Goal: Task Accomplishment & Management: Use online tool/utility

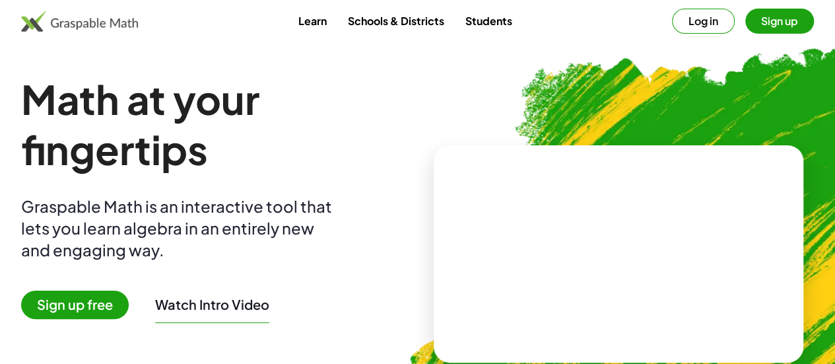
click at [482, 20] on link "Students" at bounding box center [488, 21] width 68 height 24
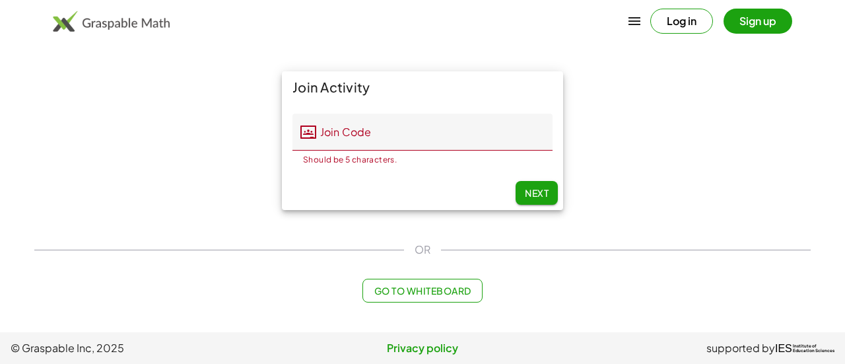
click at [463, 130] on input "Join Code" at bounding box center [434, 132] width 236 height 37
click at [427, 289] on span "Go to Whiteboard" at bounding box center [422, 291] width 97 height 12
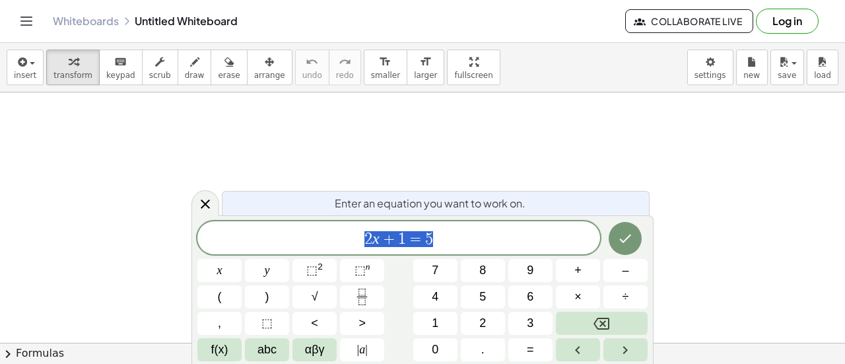
click at [427, 289] on button "4" at bounding box center [435, 296] width 44 height 23
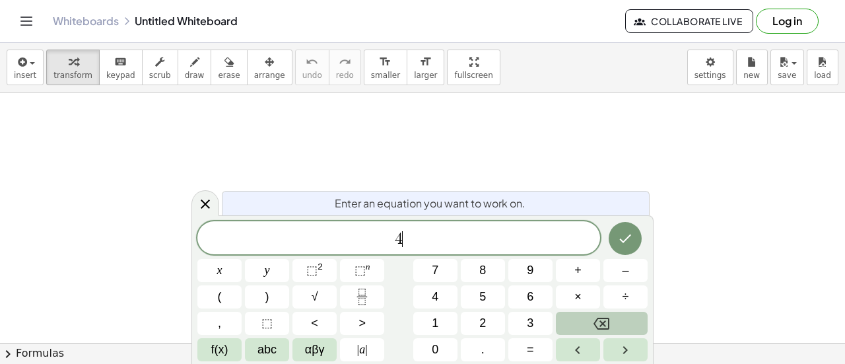
click at [601, 322] on icon "Backspace" at bounding box center [602, 324] width 16 height 12
click at [489, 272] on button "8" at bounding box center [483, 270] width 44 height 23
click at [574, 286] on button "×" at bounding box center [578, 296] width 44 height 23
click at [594, 321] on icon "Backspace" at bounding box center [602, 324] width 16 height 16
click at [230, 275] on button "x" at bounding box center [219, 270] width 44 height 23
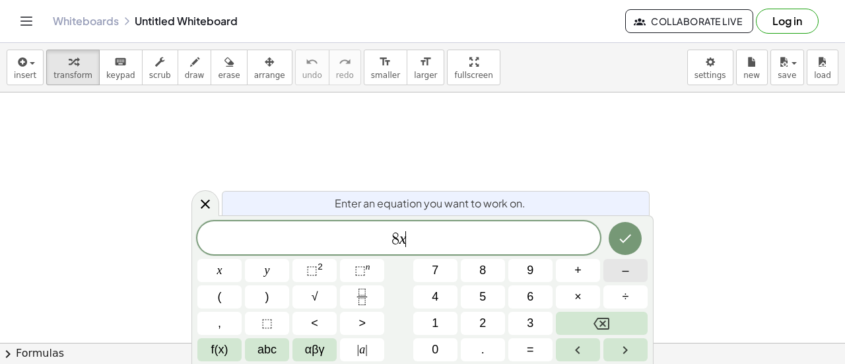
click at [633, 263] on button "–" at bounding box center [625, 270] width 44 height 23
click at [469, 275] on button "8" at bounding box center [483, 270] width 44 height 23
click at [526, 340] on button "=" at bounding box center [530, 349] width 44 height 23
click at [479, 314] on button "2" at bounding box center [483, 323] width 44 height 23
click at [217, 270] on span "x" at bounding box center [219, 270] width 5 height 18
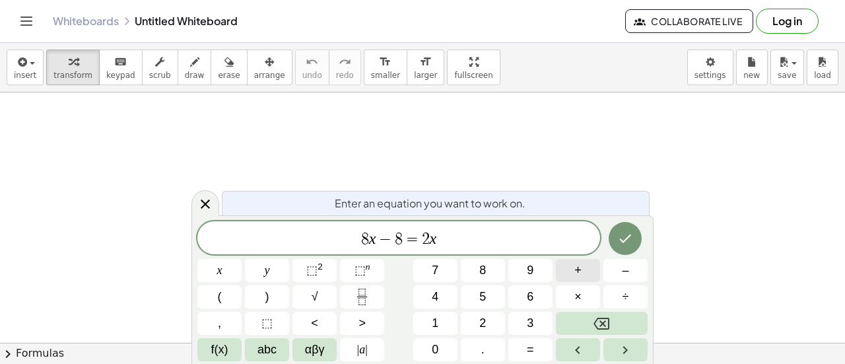
click at [582, 269] on button "+" at bounding box center [578, 270] width 44 height 23
click at [446, 321] on button "1" at bounding box center [435, 323] width 44 height 23
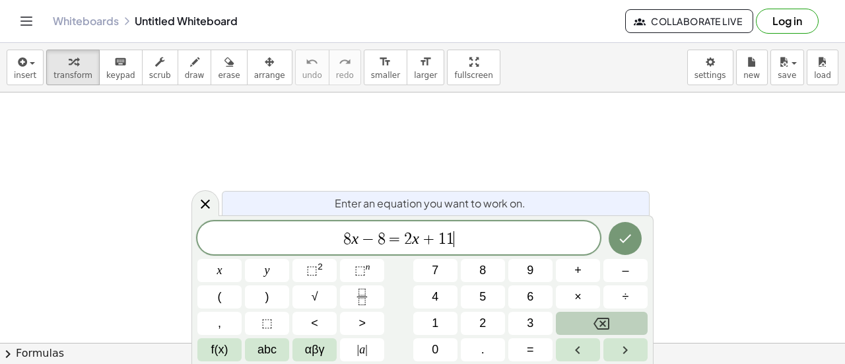
click at [598, 315] on button "Backspace" at bounding box center [602, 323] width 92 height 23
click at [541, 298] on button "6" at bounding box center [530, 296] width 44 height 23
click at [621, 243] on icon "Done" at bounding box center [625, 238] width 16 height 16
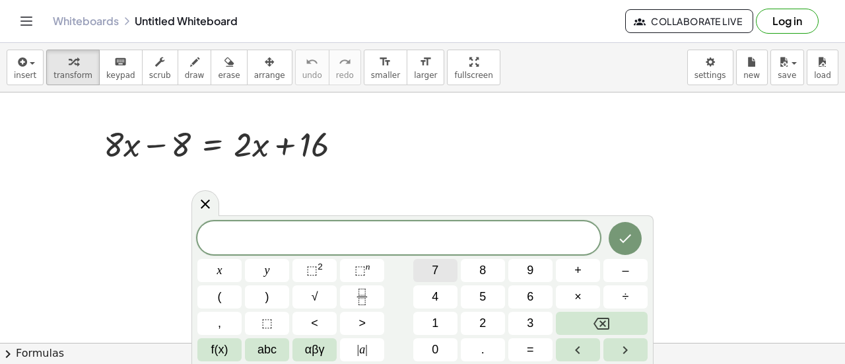
click at [438, 270] on span "7" at bounding box center [435, 270] width 7 height 18
click at [617, 248] on button "Done" at bounding box center [625, 238] width 33 height 33
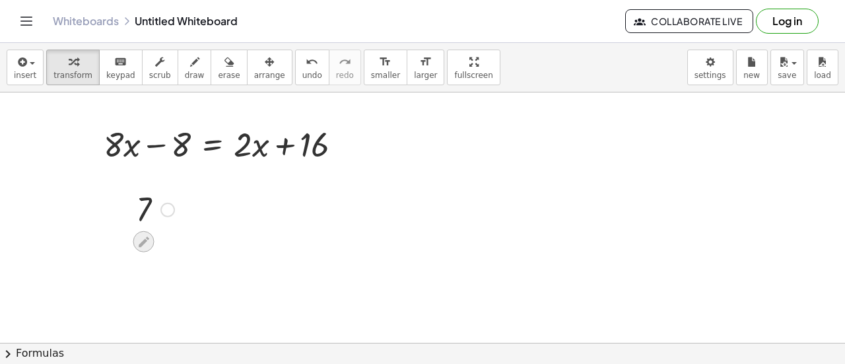
click at [146, 231] on div at bounding box center [143, 241] width 21 height 21
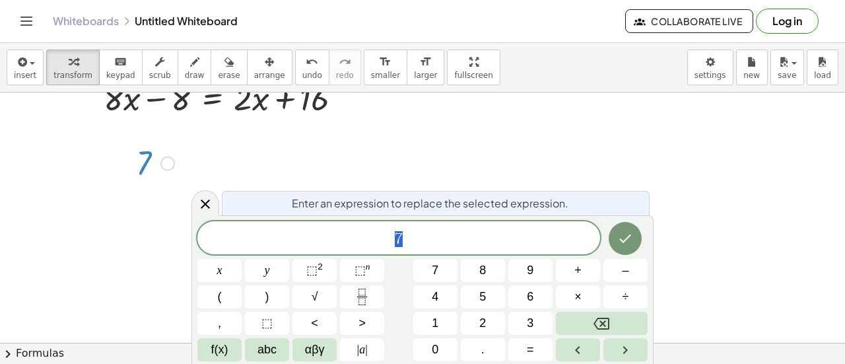
scroll to position [50, 0]
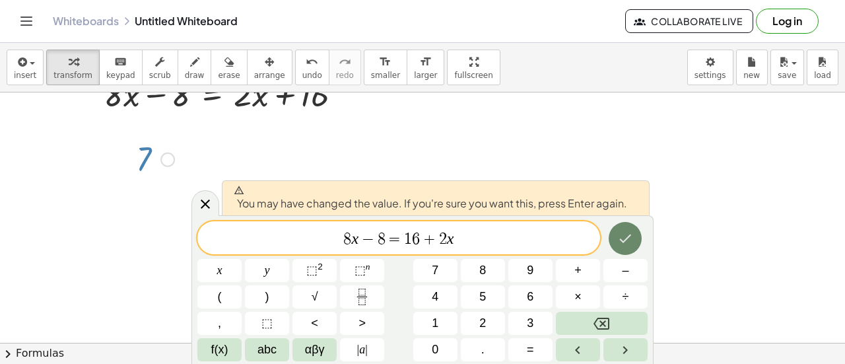
click at [625, 240] on icon "Done" at bounding box center [626, 238] width 12 height 9
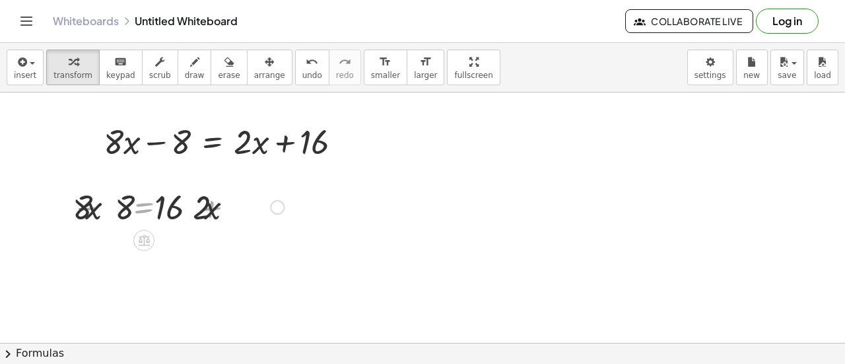
scroll to position [0, 0]
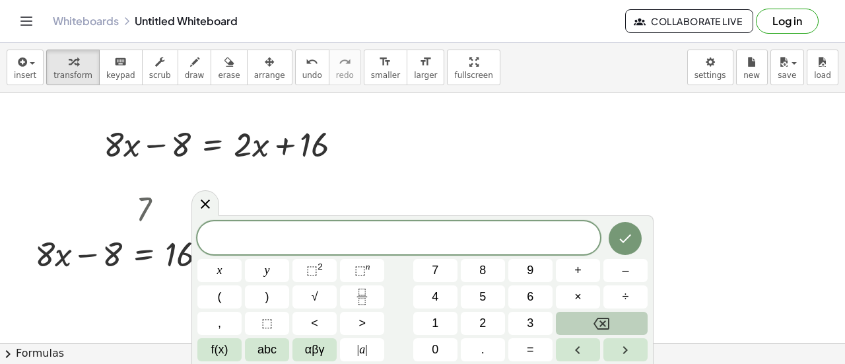
click at [608, 314] on button "Backspace" at bounding box center [602, 323] width 92 height 23
click at [205, 201] on icon at bounding box center [205, 203] width 16 height 16
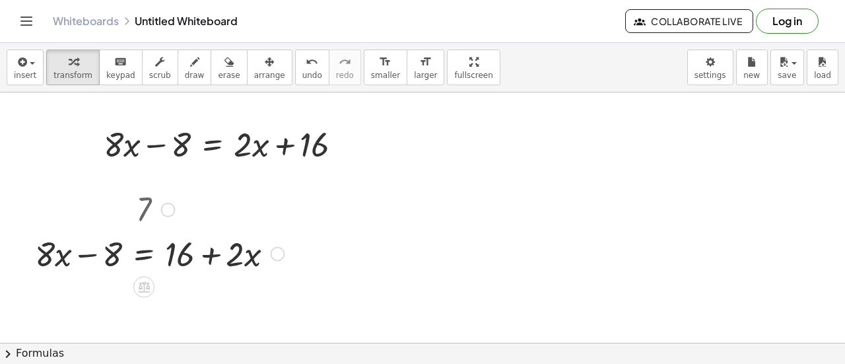
click at [175, 209] on div at bounding box center [168, 209] width 15 height 15
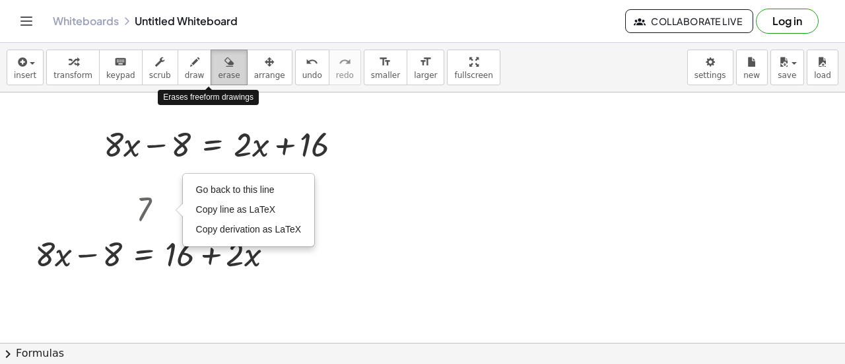
click at [218, 77] on span "erase" at bounding box center [229, 75] width 22 height 9
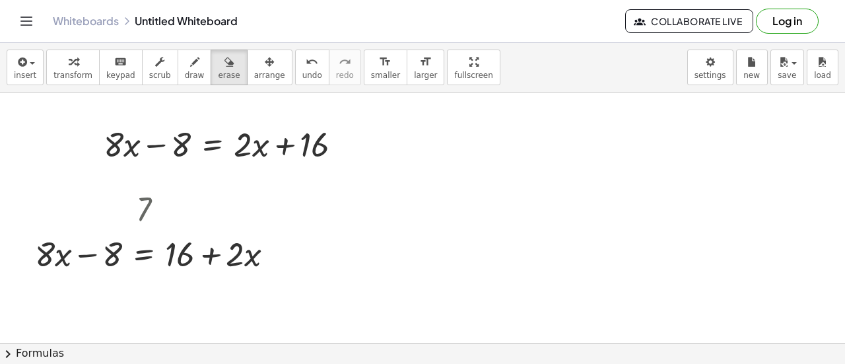
drag, startPoint x: 146, startPoint y: 195, endPoint x: 154, endPoint y: 203, distance: 11.7
drag, startPoint x: 186, startPoint y: 204, endPoint x: 217, endPoint y: 203, distance: 30.4
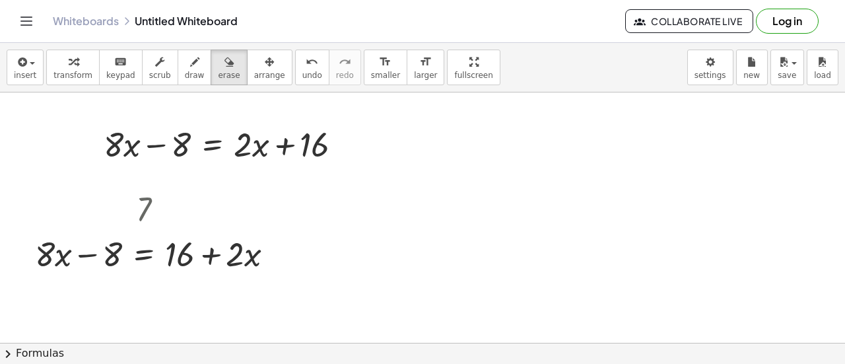
drag, startPoint x: 149, startPoint y: 203, endPoint x: 178, endPoint y: 140, distance: 70.0
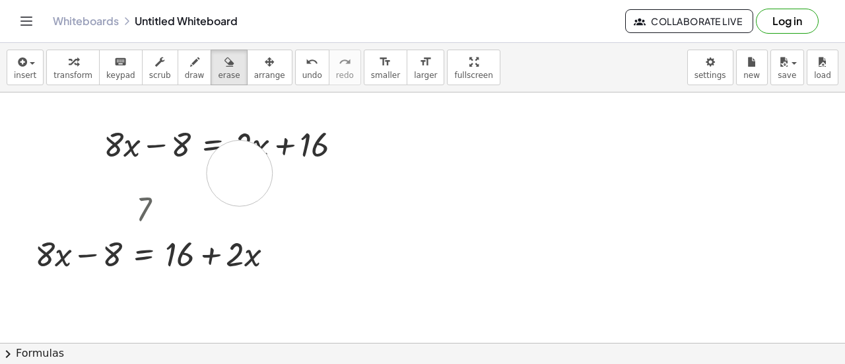
drag, startPoint x: 240, startPoint y: 172, endPoint x: 312, endPoint y: 155, distance: 74.6
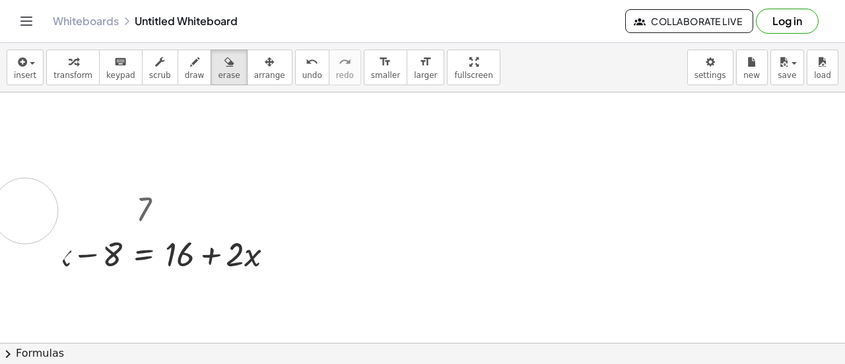
drag, startPoint x: 312, startPoint y: 155, endPoint x: 17, endPoint y: 184, distance: 297.2
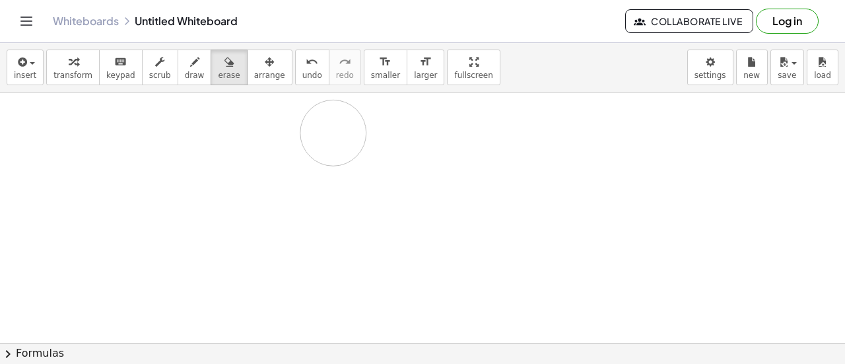
drag, startPoint x: 76, startPoint y: 191, endPoint x: 337, endPoint y: 130, distance: 267.9
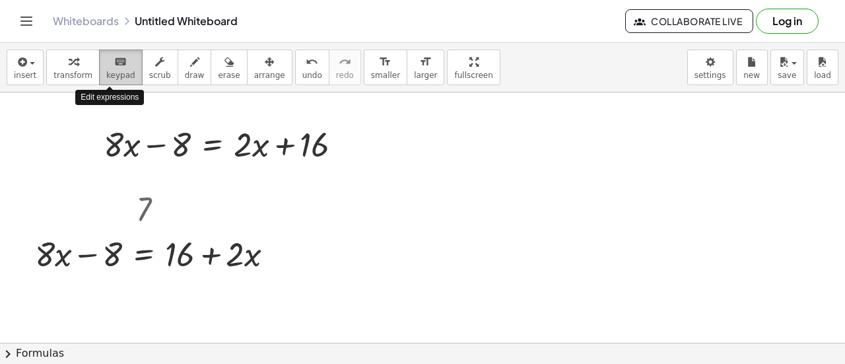
click at [99, 67] on button "keyboard keypad" at bounding box center [121, 68] width 44 height 36
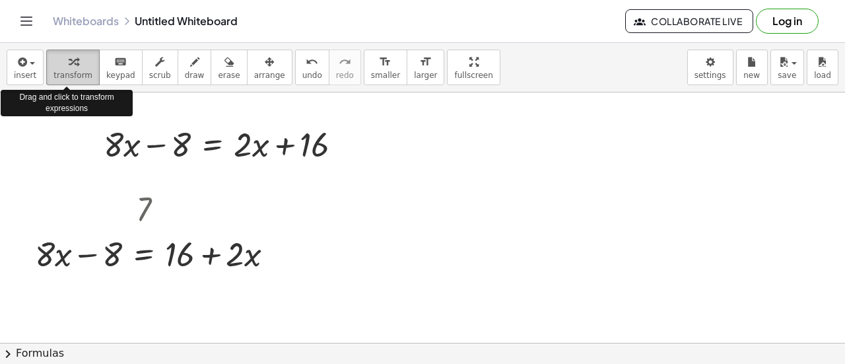
click at [71, 65] on icon "button" at bounding box center [73, 62] width 9 height 16
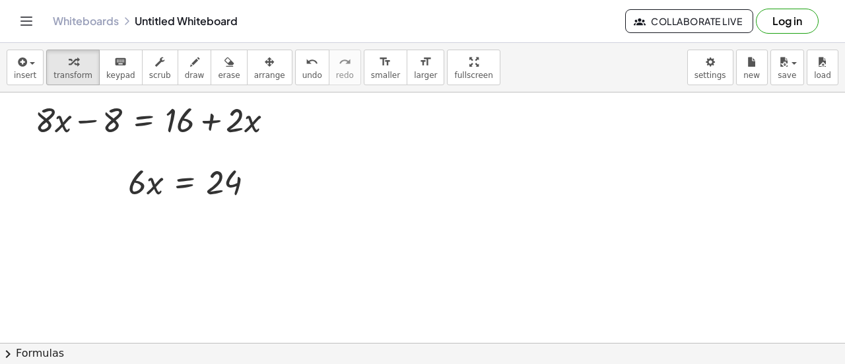
scroll to position [135, 0]
click at [125, 250] on div at bounding box center [422, 251] width 845 height 588
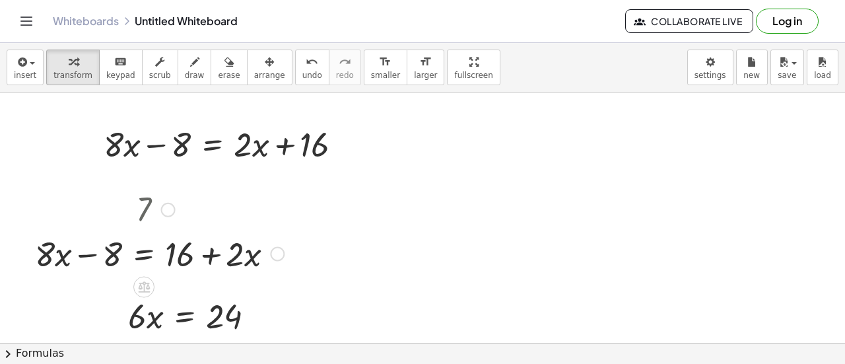
click at [167, 204] on div "Go back to this line Copy line as LaTeX Copy derivation as LaTeX" at bounding box center [168, 209] width 15 height 15
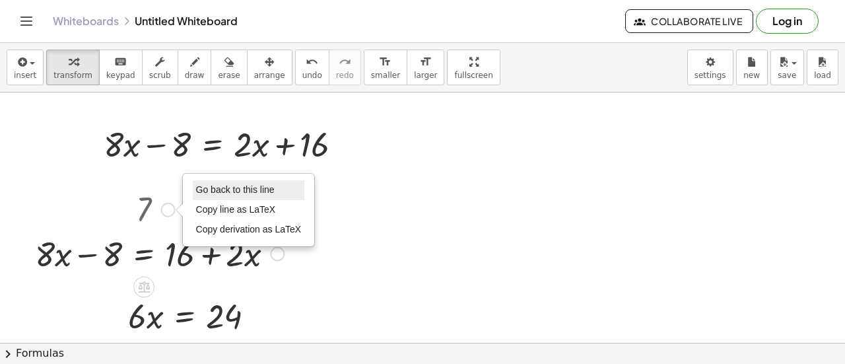
click at [222, 193] on span "Go back to this line" at bounding box center [235, 189] width 79 height 11
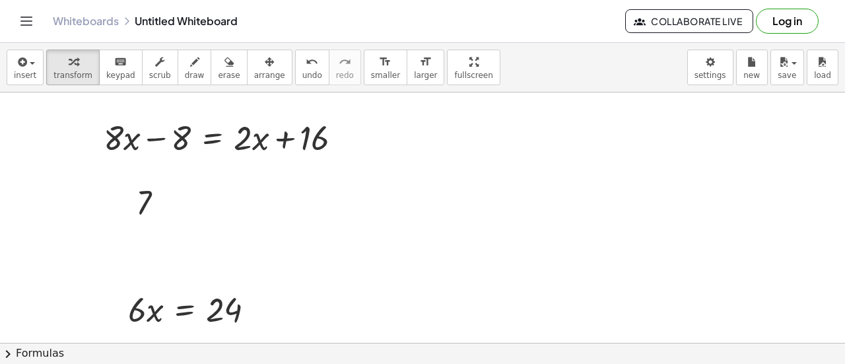
scroll to position [6, 0]
click at [170, 201] on div "Go back to this line Copy line as LaTeX Copy derivation as LaTeX" at bounding box center [167, 203] width 15 height 15
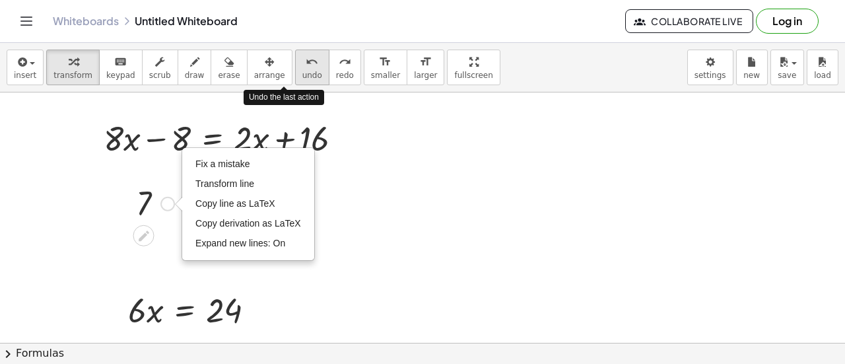
click at [306, 65] on icon "undo" at bounding box center [312, 62] width 13 height 16
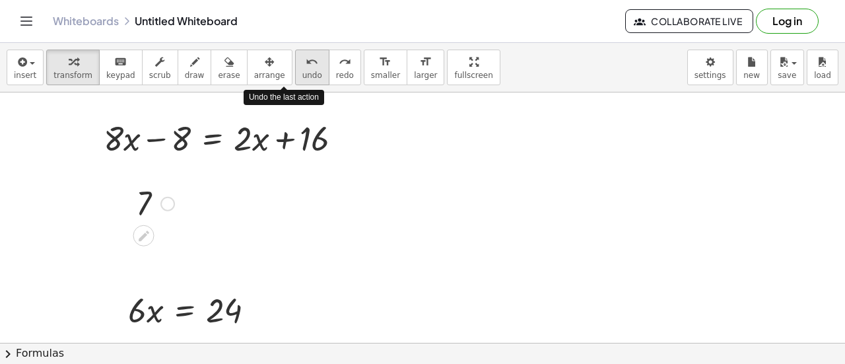
click at [306, 65] on icon "undo" at bounding box center [312, 62] width 13 height 16
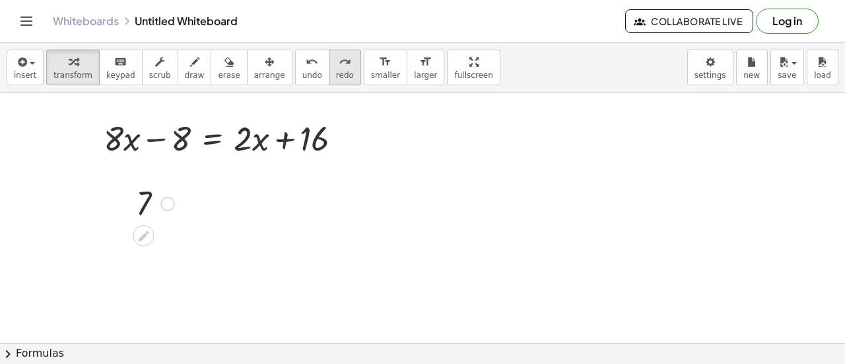
click at [339, 63] on icon "redo" at bounding box center [345, 62] width 13 height 16
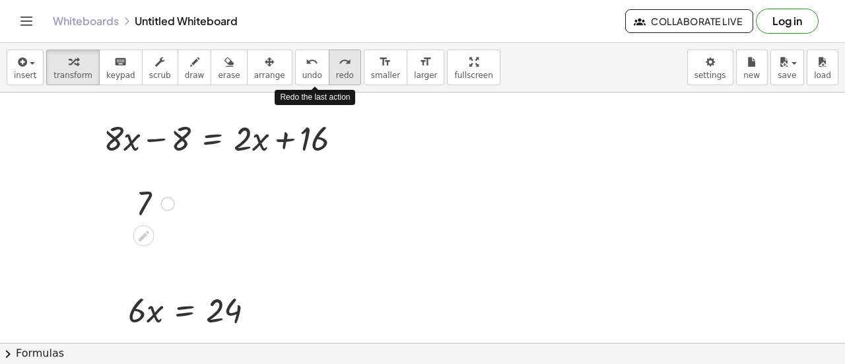
click at [339, 63] on icon "redo" at bounding box center [345, 62] width 13 height 16
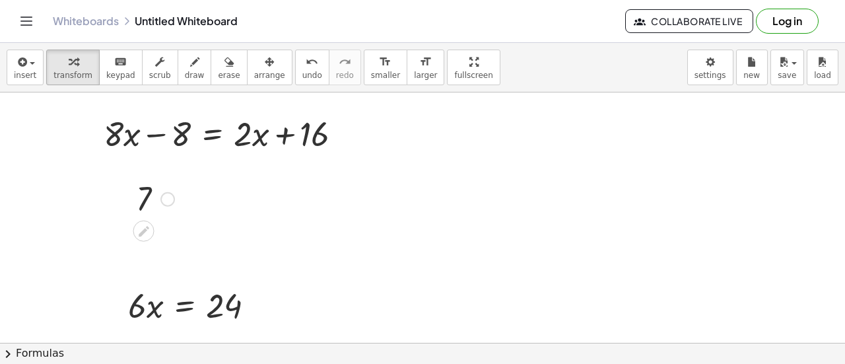
scroll to position [10, 0]
click at [150, 226] on icon at bounding box center [144, 232] width 14 height 14
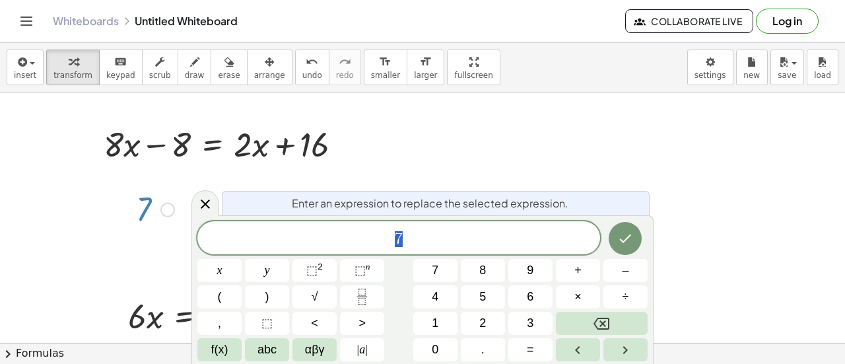
scroll to position [25, 0]
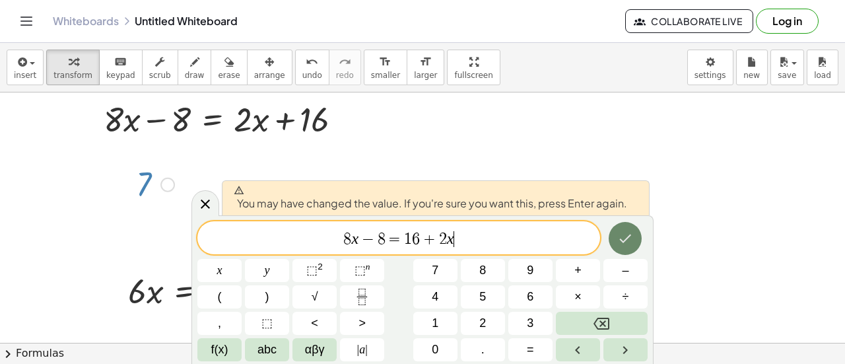
click at [619, 234] on icon "Done" at bounding box center [625, 238] width 16 height 16
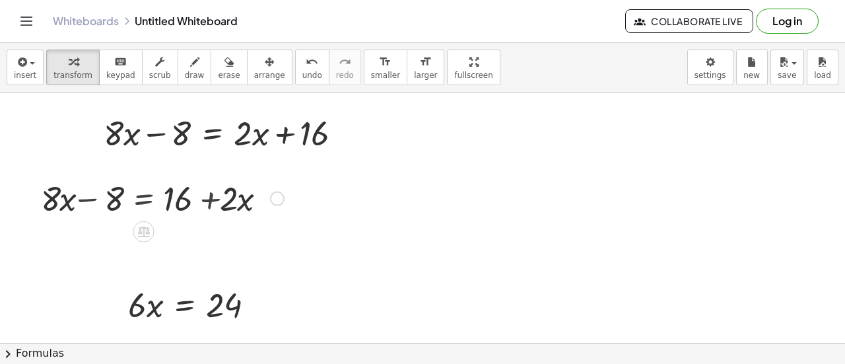
scroll to position [10, 0]
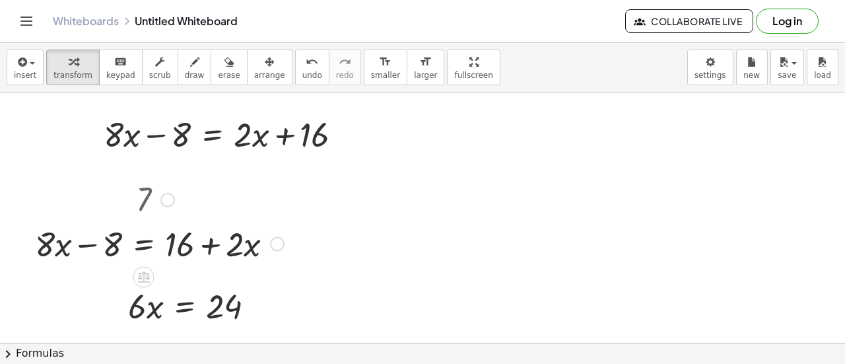
click at [162, 203] on div at bounding box center [167, 199] width 15 height 15
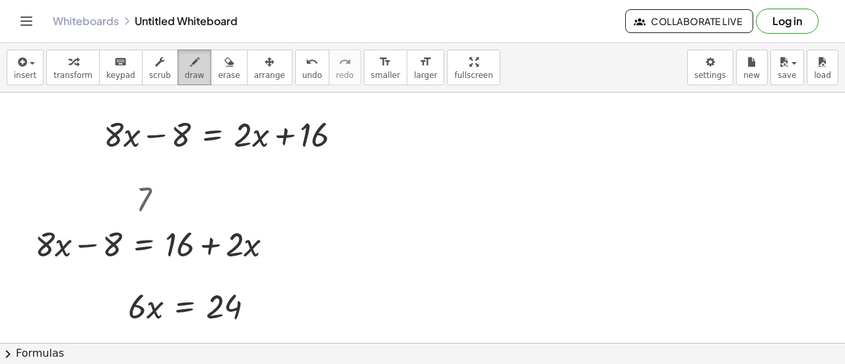
click at [190, 64] on icon "button" at bounding box center [194, 62] width 9 height 16
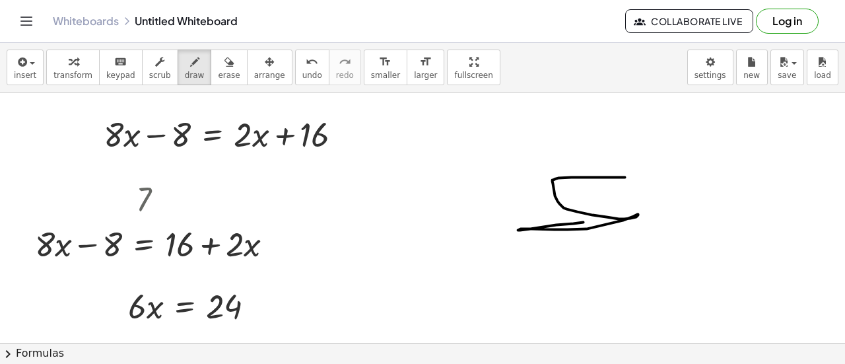
drag, startPoint x: 625, startPoint y: 176, endPoint x: 569, endPoint y: 233, distance: 79.8
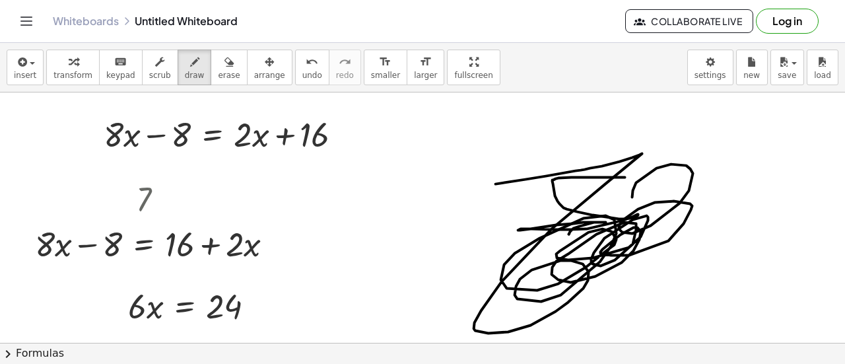
drag, startPoint x: 496, startPoint y: 183, endPoint x: 625, endPoint y: 197, distance: 129.6
drag, startPoint x: 625, startPoint y: 197, endPoint x: 648, endPoint y: 160, distance: 44.2
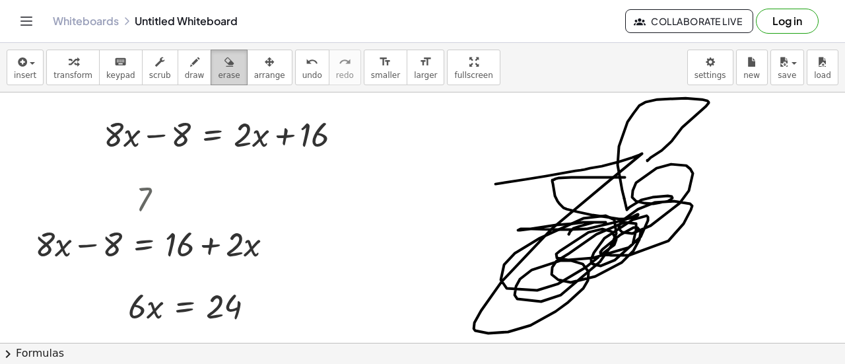
click at [224, 64] on icon "button" at bounding box center [228, 62] width 9 height 16
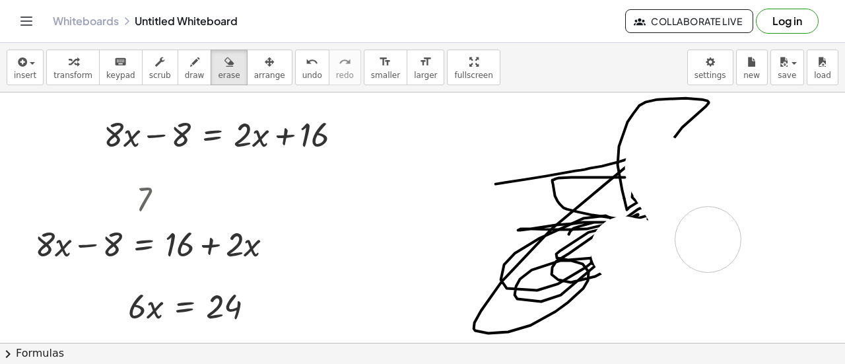
drag, startPoint x: 739, startPoint y: 259, endPoint x: 718, endPoint y: 244, distance: 26.0
drag, startPoint x: 681, startPoint y: 267, endPoint x: 671, endPoint y: 269, distance: 10.1
drag, startPoint x: 671, startPoint y: 269, endPoint x: 672, endPoint y: 254, distance: 15.2
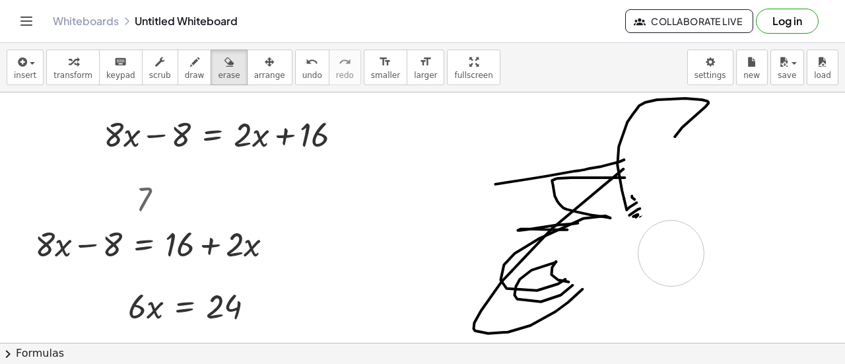
drag, startPoint x: 672, startPoint y: 254, endPoint x: 677, endPoint y: 261, distance: 9.2
drag, startPoint x: 677, startPoint y: 261, endPoint x: 687, endPoint y: 240, distance: 23.9
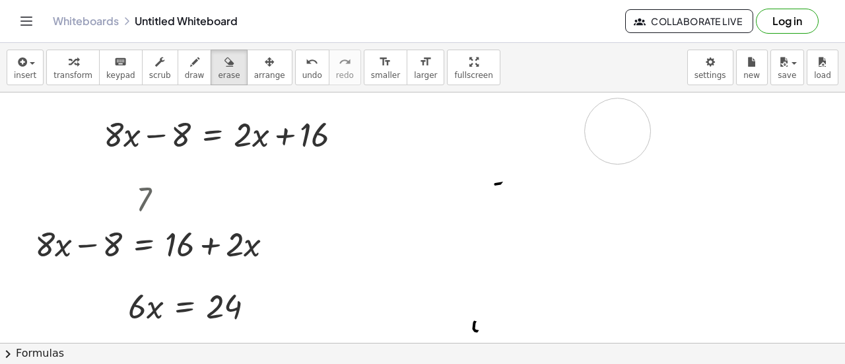
drag, startPoint x: 687, startPoint y: 240, endPoint x: 619, endPoint y: 131, distance: 128.1
drag, startPoint x: 535, startPoint y: 186, endPoint x: 532, endPoint y: 179, distance: 7.1
drag, startPoint x: 478, startPoint y: 270, endPoint x: 478, endPoint y: 290, distance: 19.8
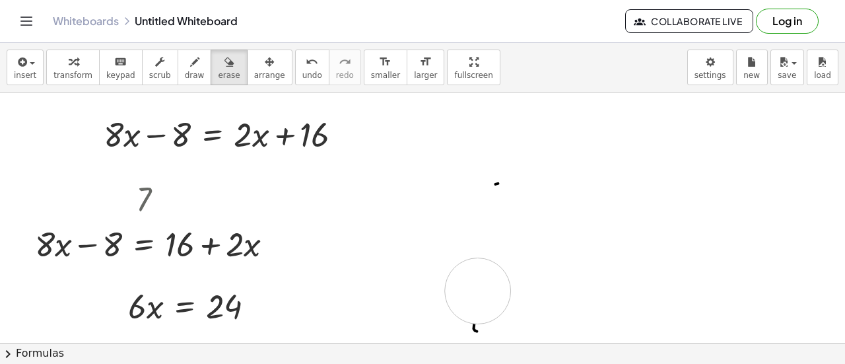
drag, startPoint x: 478, startPoint y: 290, endPoint x: 477, endPoint y: 298, distance: 8.0
drag, startPoint x: 477, startPoint y: 298, endPoint x: 483, endPoint y: 212, distance: 86.1
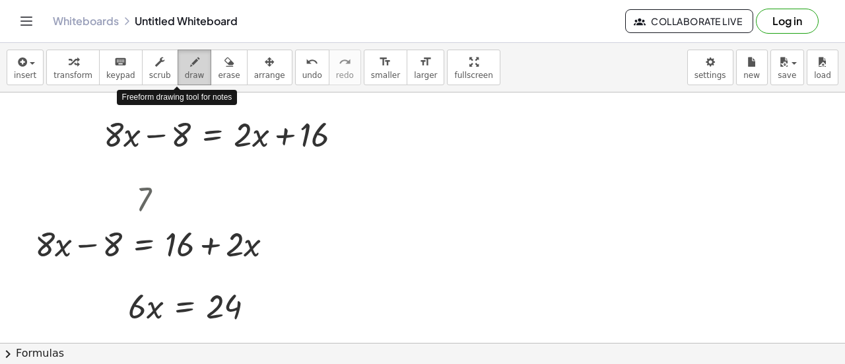
click at [190, 63] on icon "button" at bounding box center [194, 62] width 9 height 16
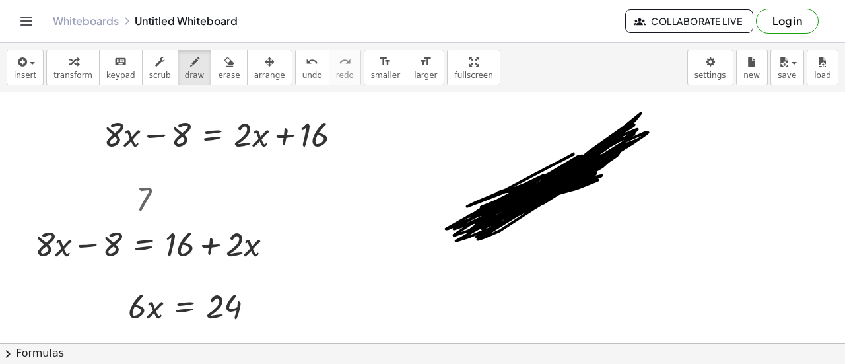
drag, startPoint x: 518, startPoint y: 195, endPoint x: 596, endPoint y: 151, distance: 88.7
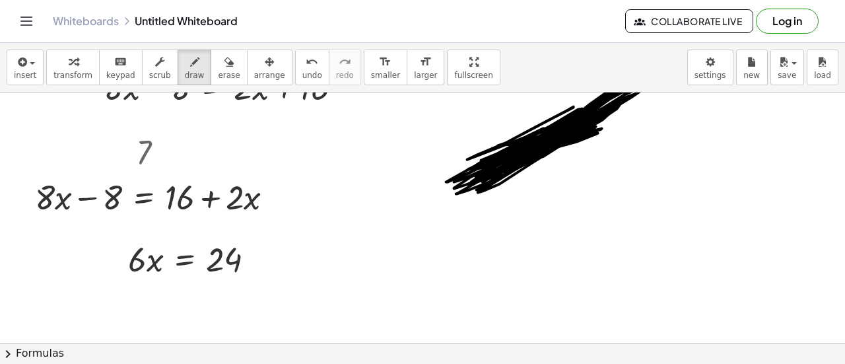
scroll to position [33, 0]
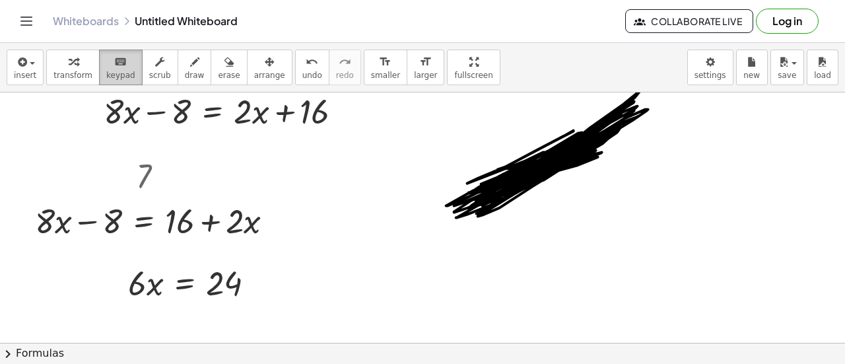
click at [114, 59] on icon "keyboard" at bounding box center [120, 62] width 13 height 16
drag, startPoint x: 138, startPoint y: 289, endPoint x: 139, endPoint y: 283, distance: 6.6
click at [70, 71] on span "transform" at bounding box center [72, 75] width 39 height 9
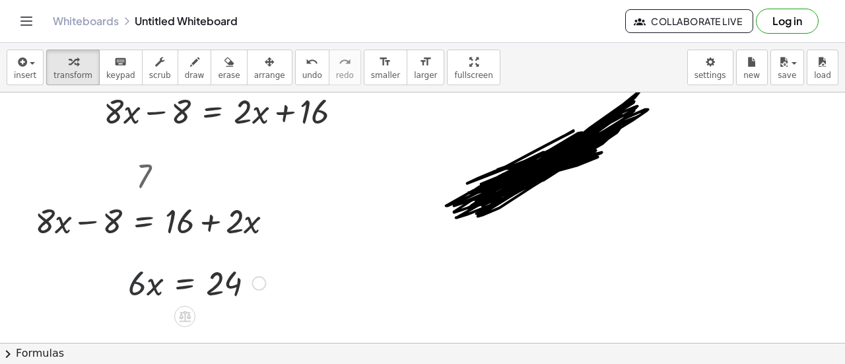
click at [140, 282] on div at bounding box center [196, 281] width 151 height 45
drag, startPoint x: 140, startPoint y: 282, endPoint x: 198, endPoint y: 320, distance: 69.2
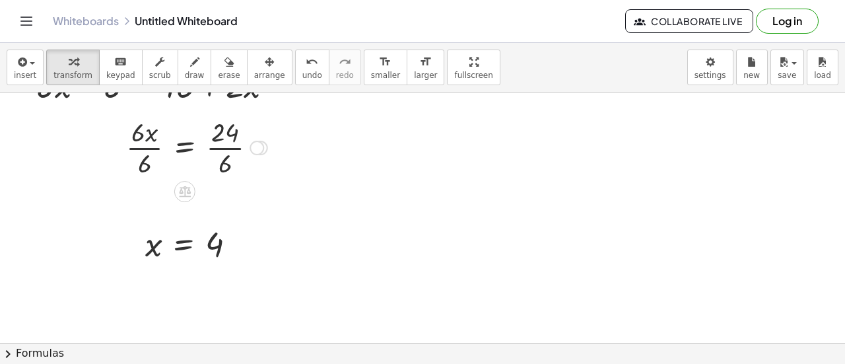
click at [144, 151] on div at bounding box center [197, 147] width 154 height 66
click at [126, 151] on div at bounding box center [116, 146] width 20 height 73
click at [225, 146] on div at bounding box center [207, 147] width 134 height 66
click at [225, 146] on div at bounding box center [197, 147] width 114 height 44
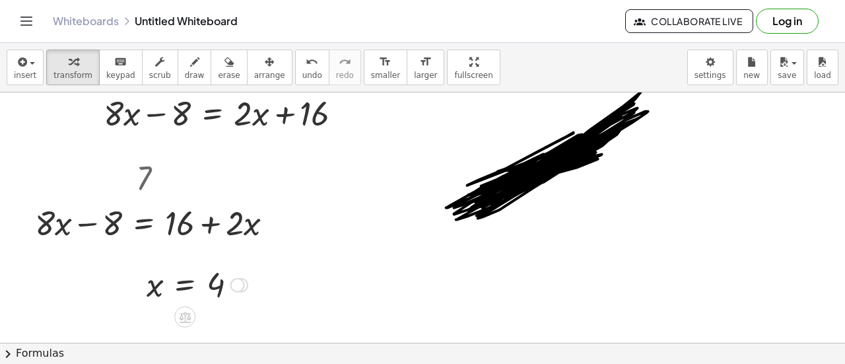
scroll to position [25, 0]
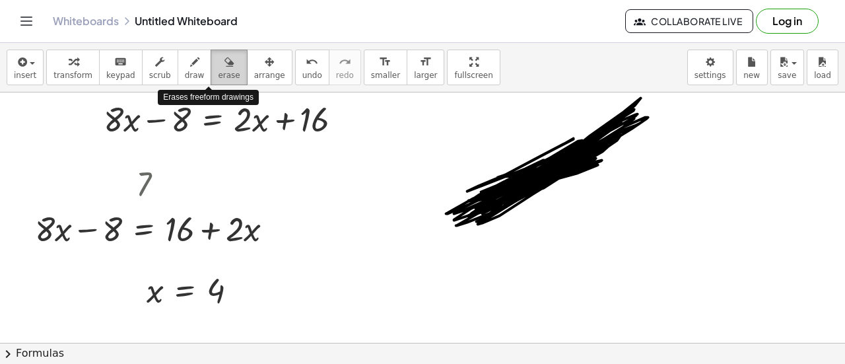
click at [218, 67] on div "button" at bounding box center [229, 61] width 22 height 16
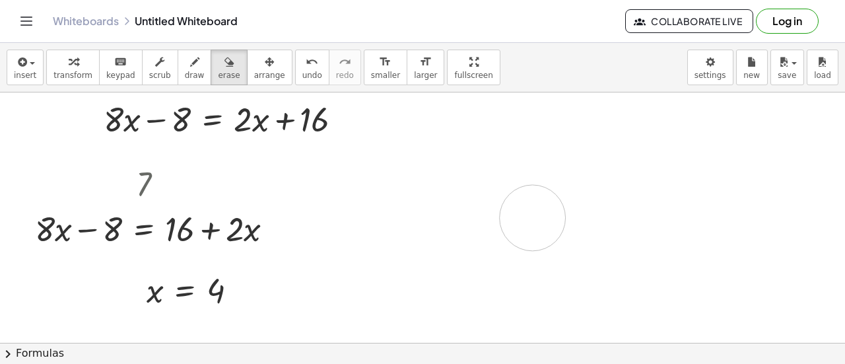
drag, startPoint x: 502, startPoint y: 245, endPoint x: 531, endPoint y: 217, distance: 39.7
click at [531, 217] on div at bounding box center [422, 361] width 845 height 588
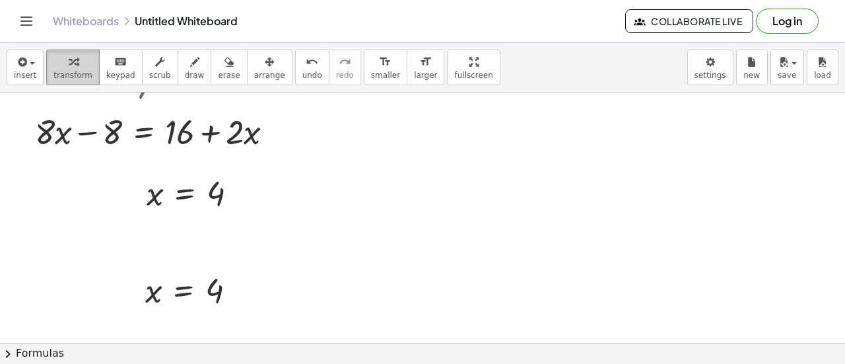
click at [74, 65] on div "button" at bounding box center [72, 61] width 39 height 16
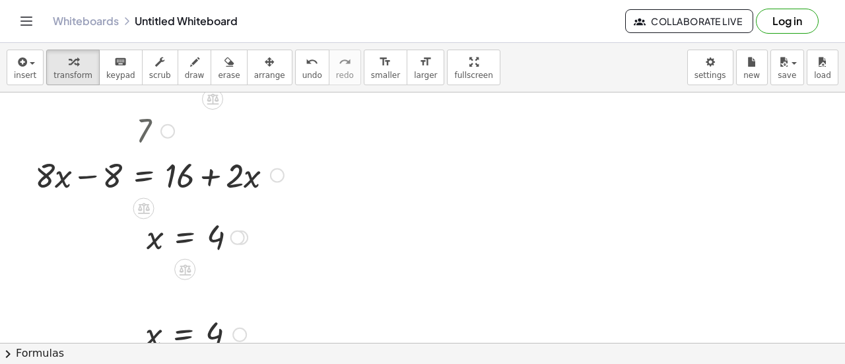
scroll to position [79, 0]
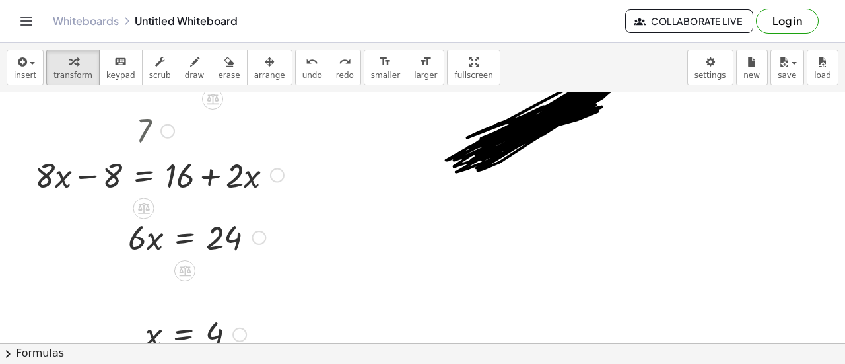
click at [287, 88] on div "insert select one: Math Expression Function Text Youtube Video Graphing Geometr…" at bounding box center [422, 68] width 845 height 50
